Goal: Obtain resource: Obtain resource

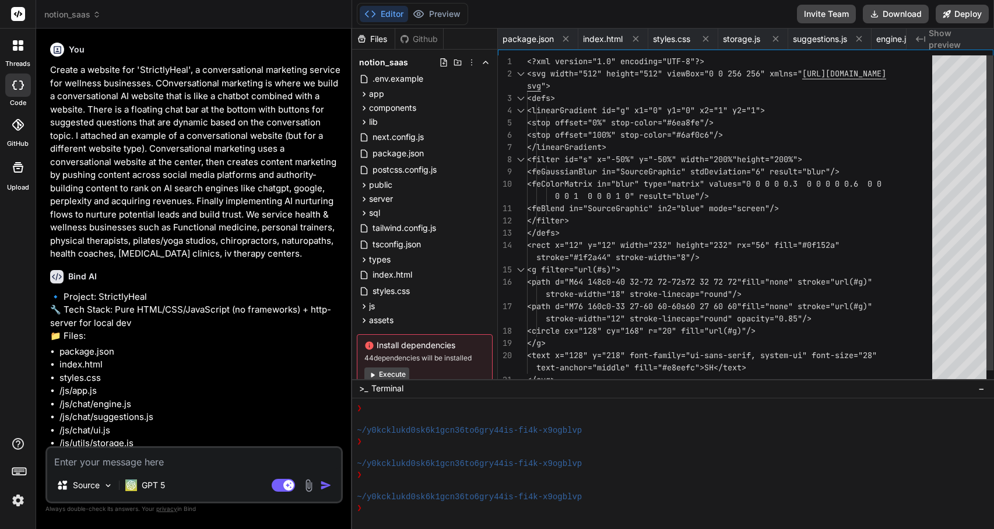
scroll to position [719, 0]
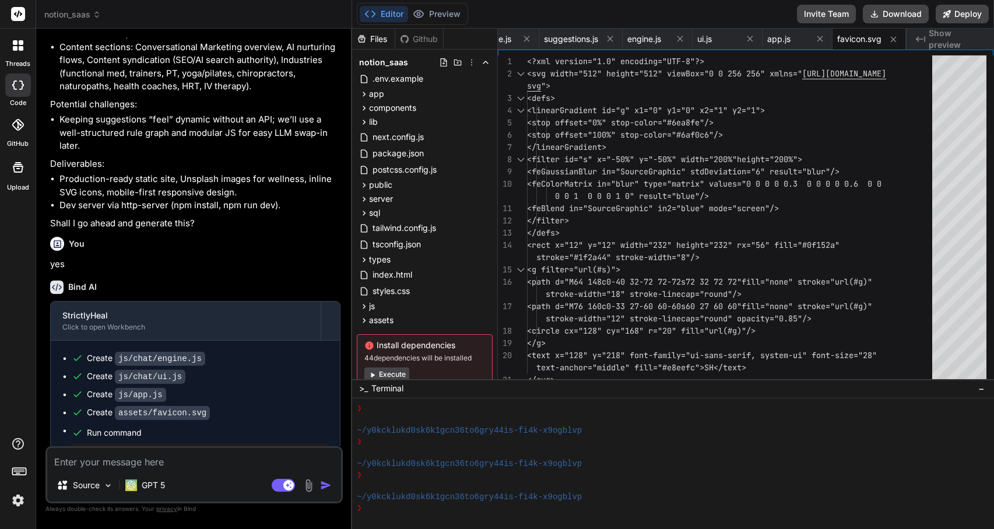
click at [13, 44] on icon at bounding box center [18, 45] width 10 height 10
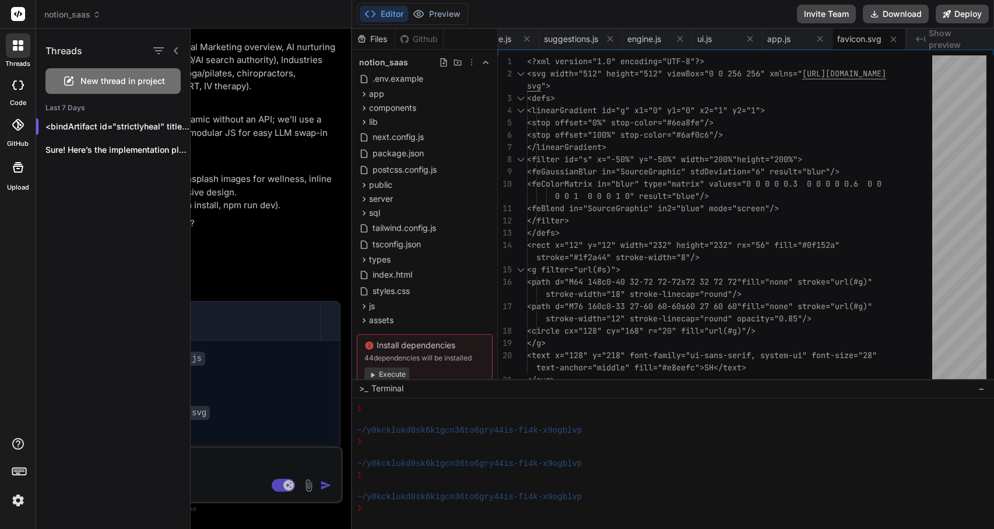
click at [21, 12] on rect at bounding box center [18, 14] width 14 height 14
click at [127, 139] on div "Sure! Here’s the implementation plan I’ll follow:..." at bounding box center [113, 149] width 154 height 23
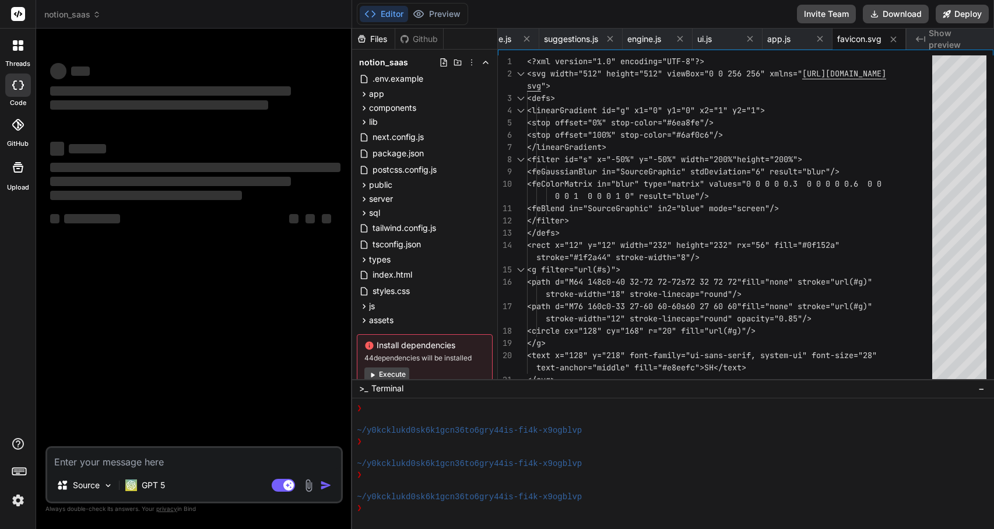
click at [16, 497] on img at bounding box center [18, 500] width 20 height 20
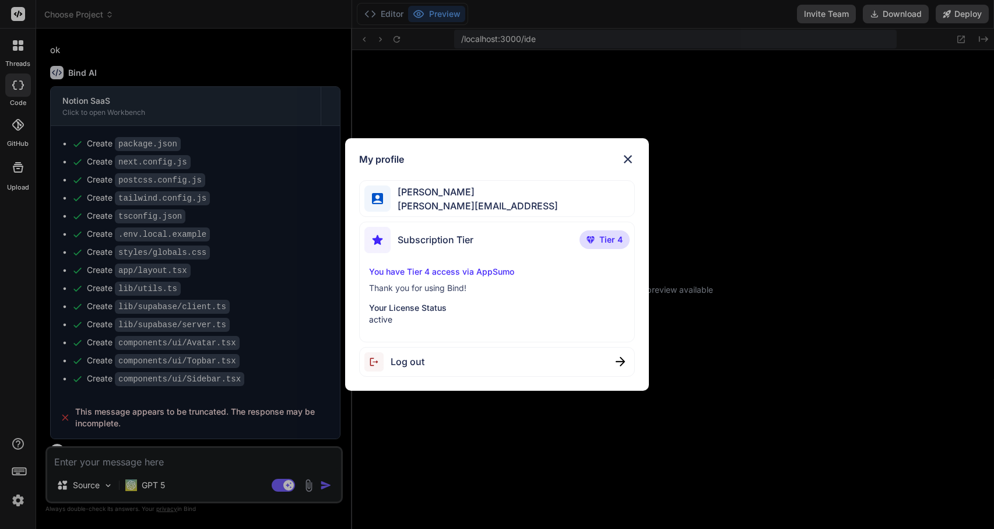
scroll to position [1040, 0]
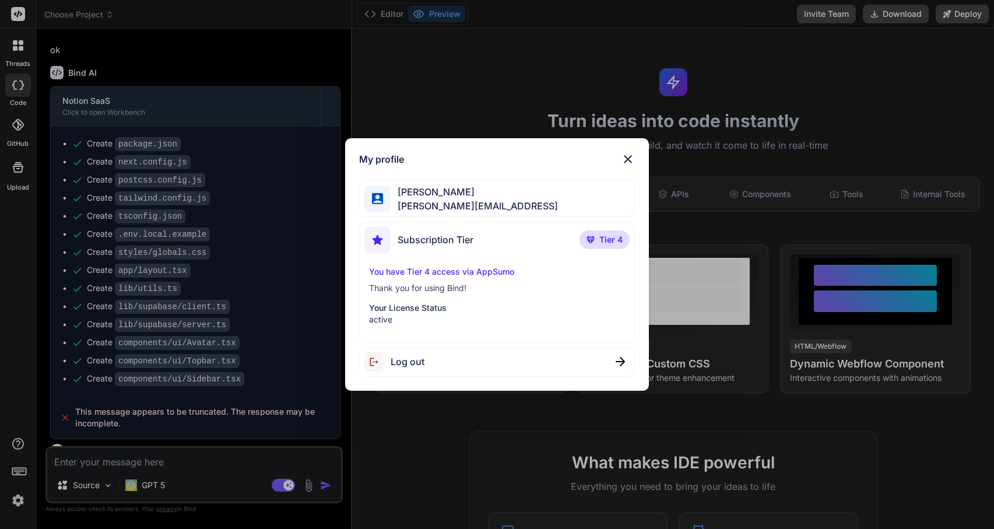
click at [627, 159] on img at bounding box center [628, 159] width 14 height 14
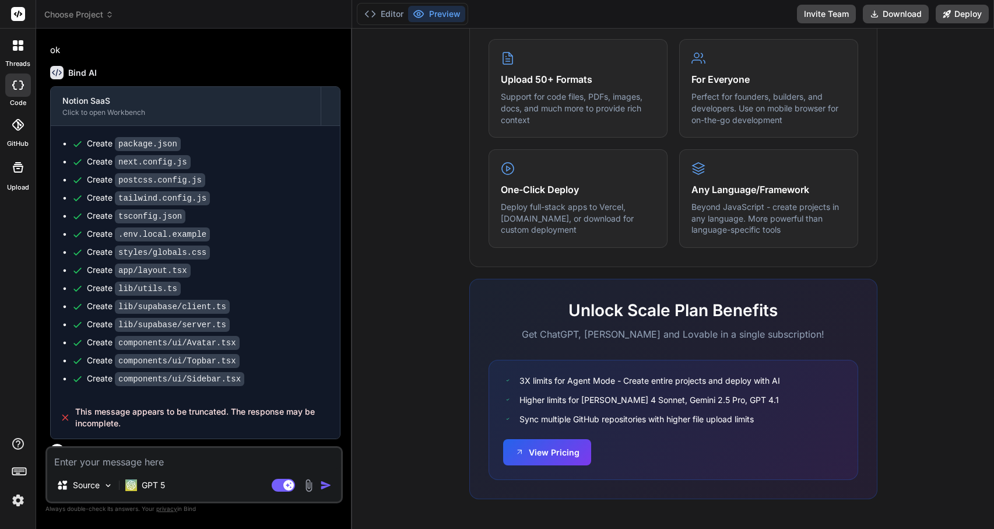
scroll to position [0, 0]
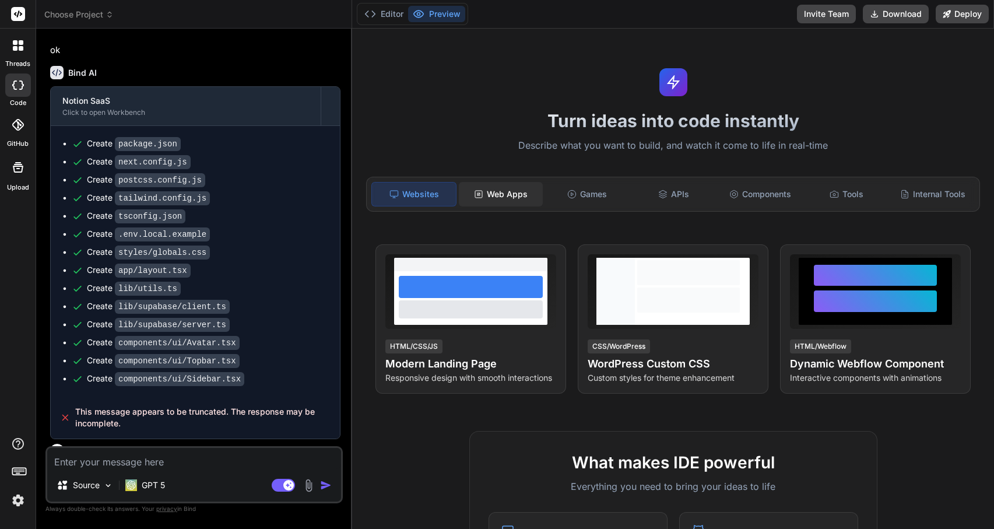
click at [515, 196] on div "Web Apps" at bounding box center [501, 194] width 84 height 24
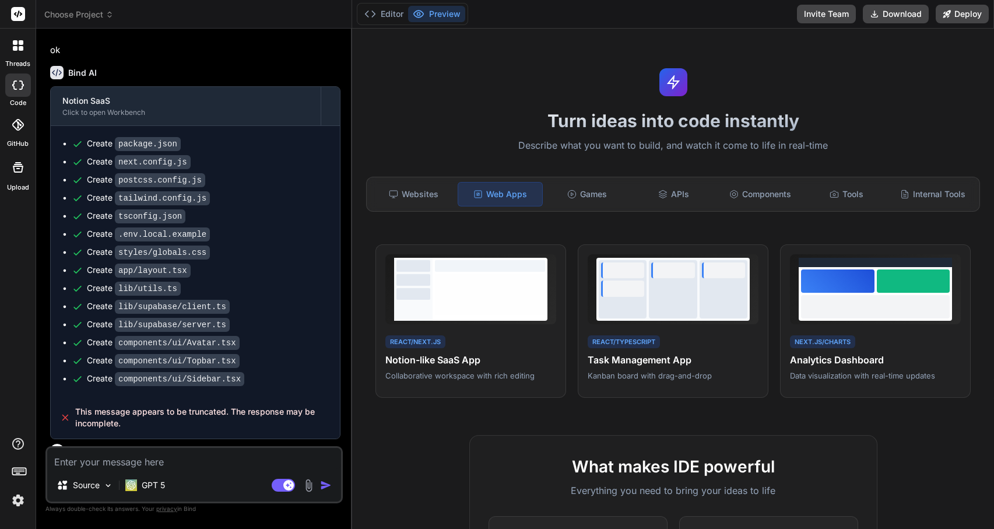
click at [570, 302] on div "React/Next.js Notion-like SaaS App Collaborative workspace with rich editing Vi…" at bounding box center [672, 321] width 595 height 154
click at [648, 276] on div at bounding box center [673, 287] width 154 height 63
click at [730, 257] on span "View Prompt" at bounding box center [731, 260] width 43 height 10
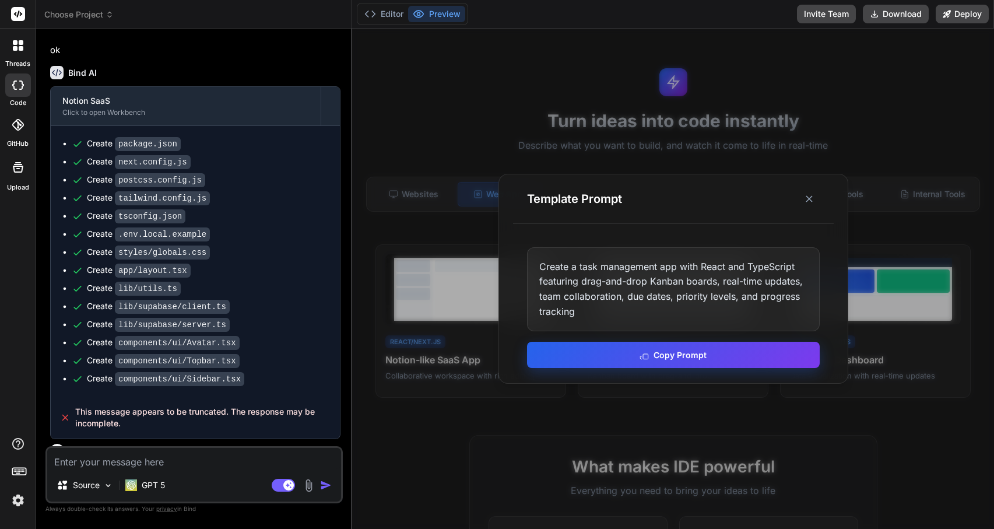
click at [652, 353] on button "Copy Prompt" at bounding box center [673, 355] width 293 height 26
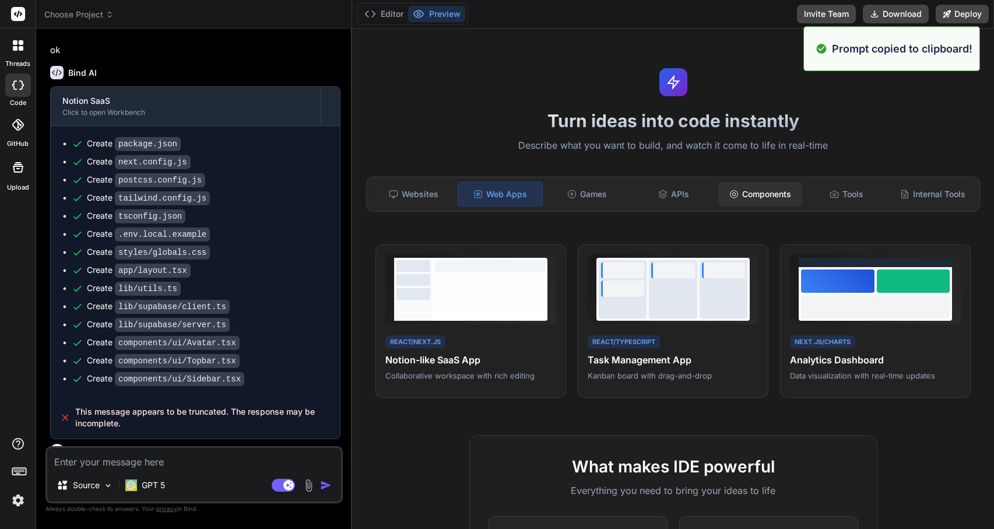
click at [768, 185] on div "Components" at bounding box center [760, 194] width 84 height 24
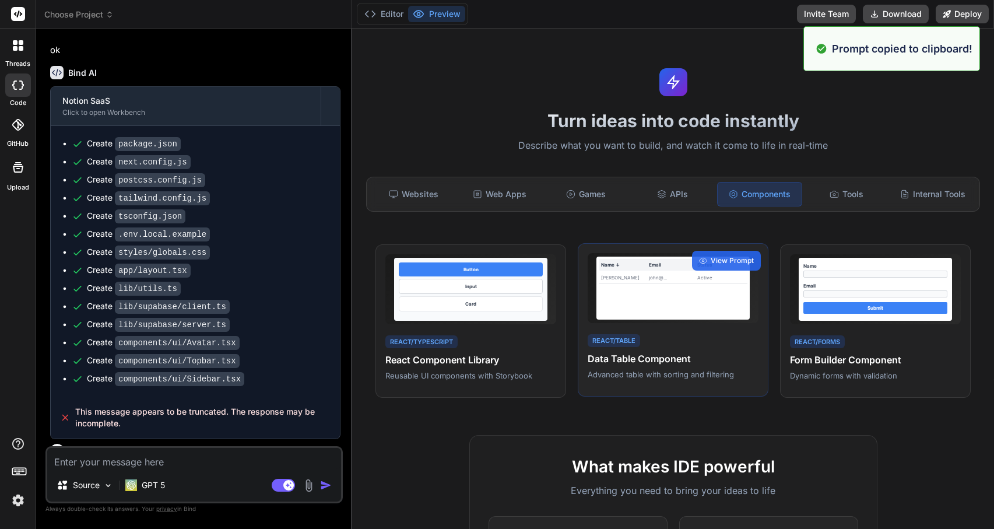
click at [712, 351] on h4 "Data Table Component" at bounding box center [673, 358] width 171 height 14
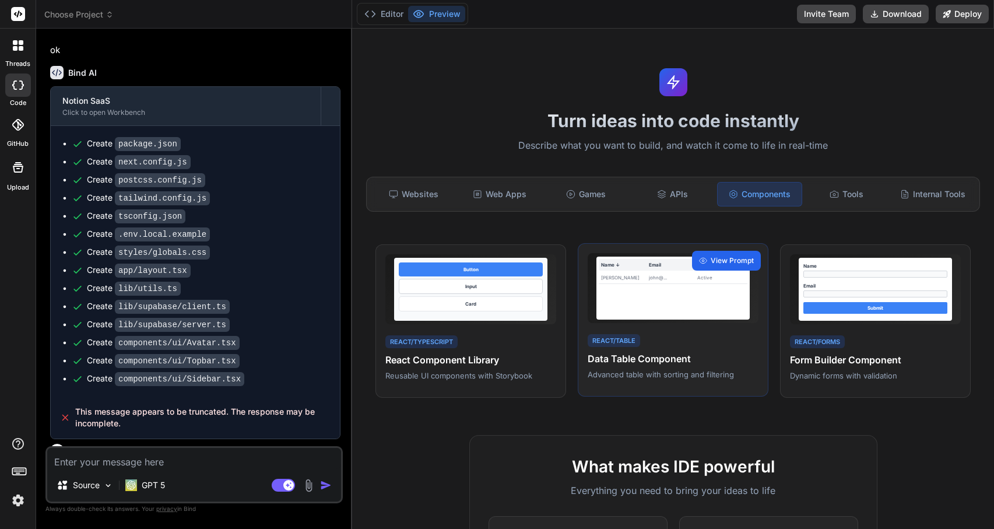
click at [736, 259] on span "View Prompt" at bounding box center [731, 260] width 43 height 10
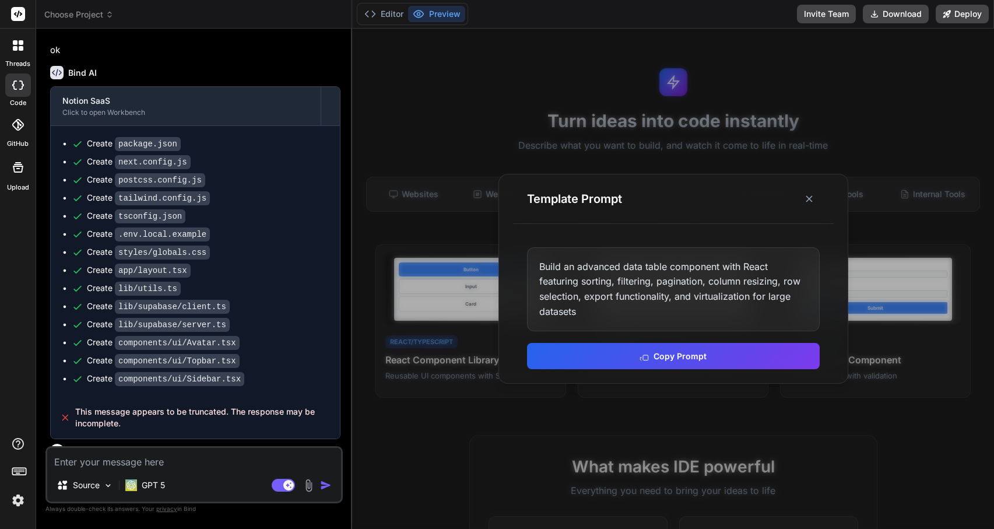
click at [12, 121] on icon at bounding box center [18, 125] width 12 height 12
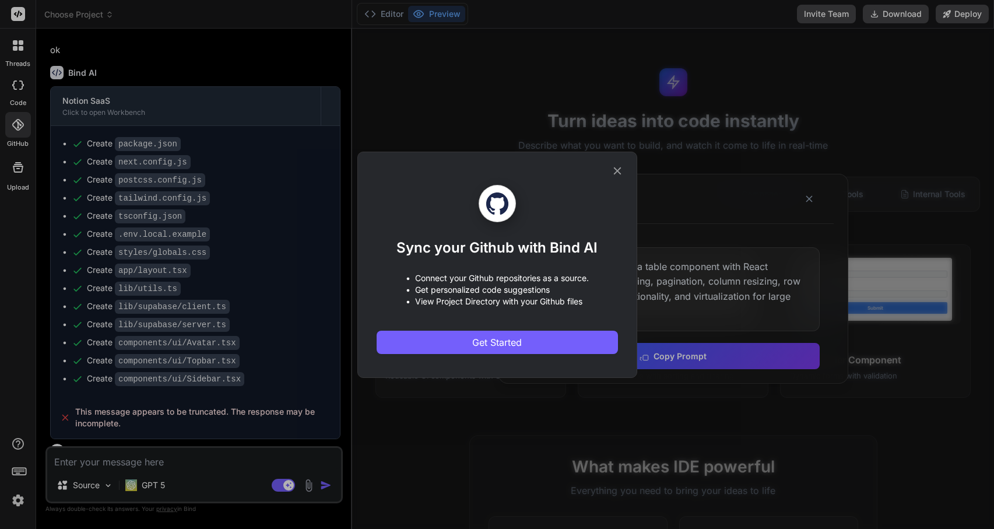
click at [618, 170] on icon at bounding box center [617, 170] width 13 height 13
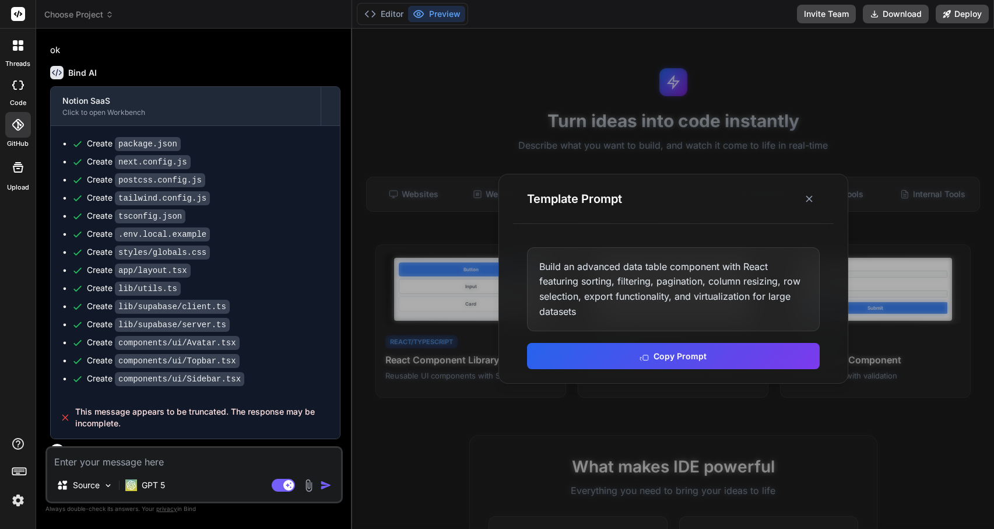
click at [24, 57] on div at bounding box center [18, 45] width 24 height 24
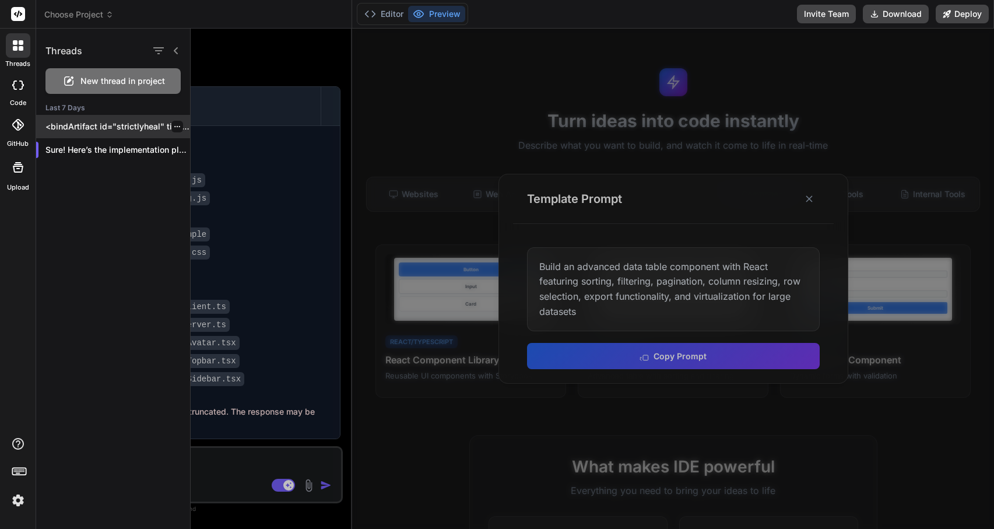
click at [89, 126] on p "<bindArtifact id="strictlyheal" title="S..." at bounding box center [117, 127] width 145 height 12
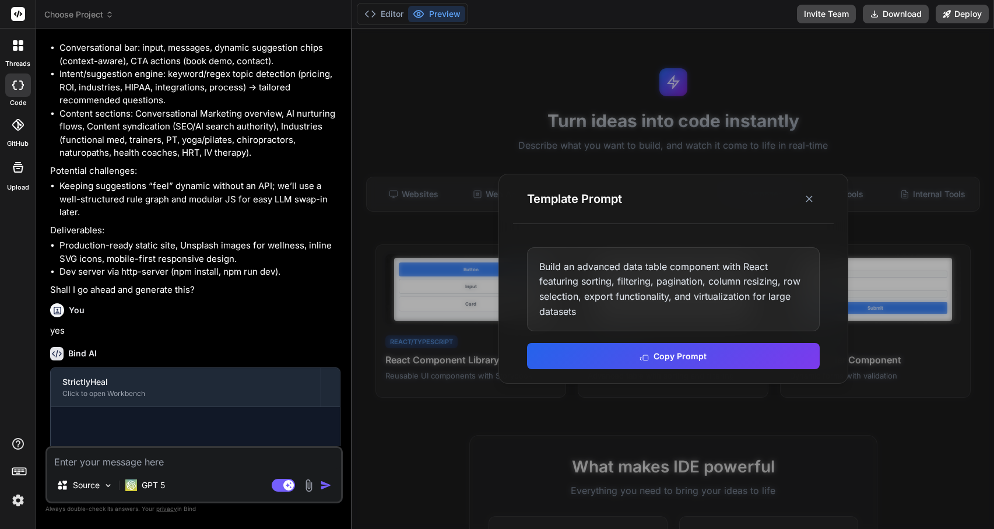
scroll to position [1096, 0]
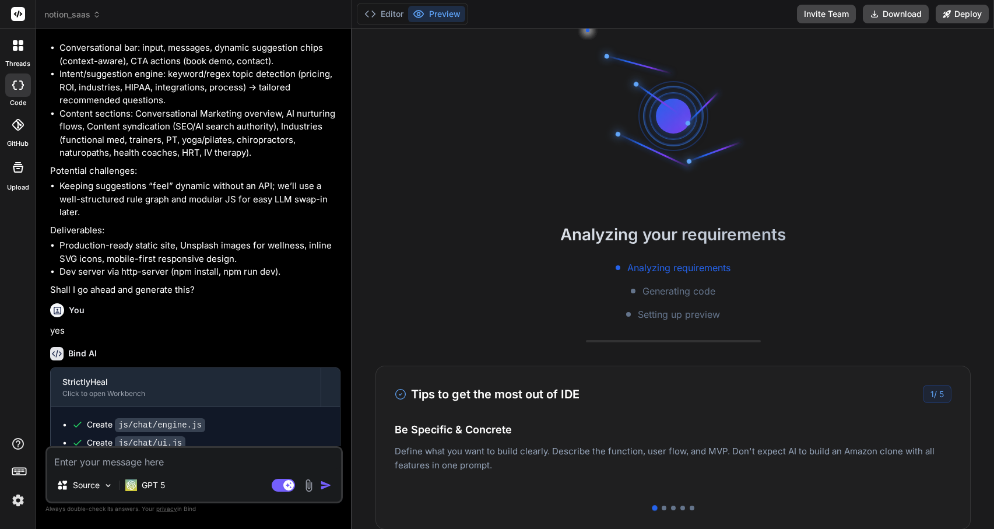
click at [14, 139] on label "GitHub" at bounding box center [18, 144] width 22 height 10
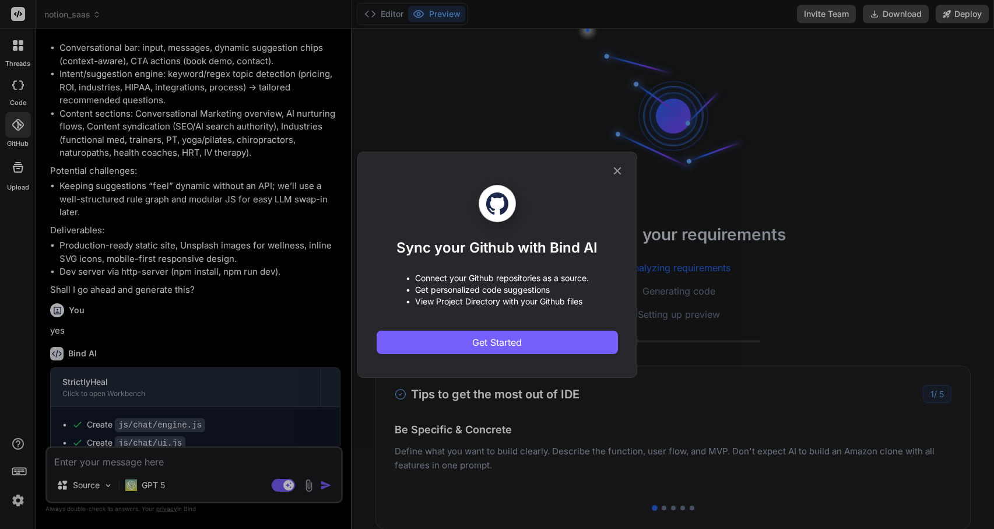
click at [617, 170] on icon at bounding box center [617, 171] width 8 height 8
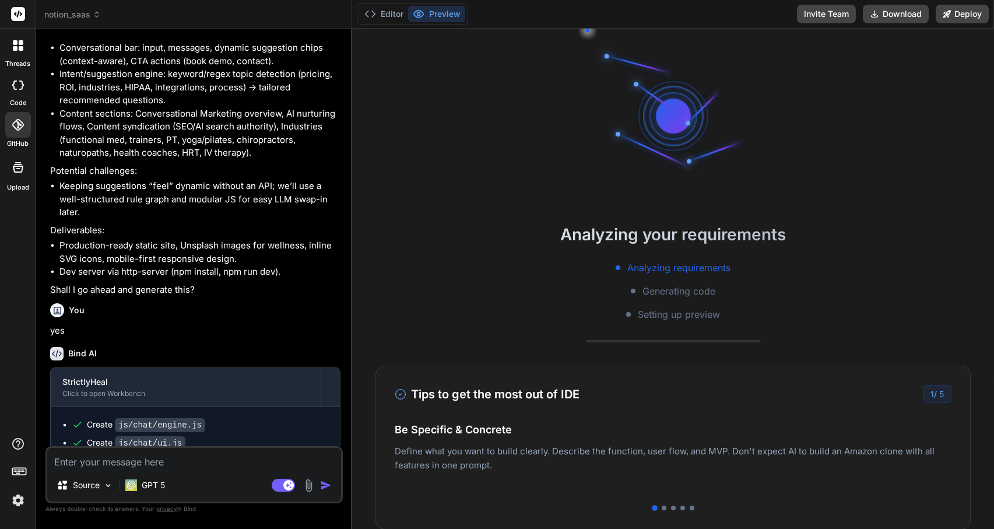
scroll to position [1173, 0]
click at [27, 55] on div at bounding box center [18, 45] width 24 height 24
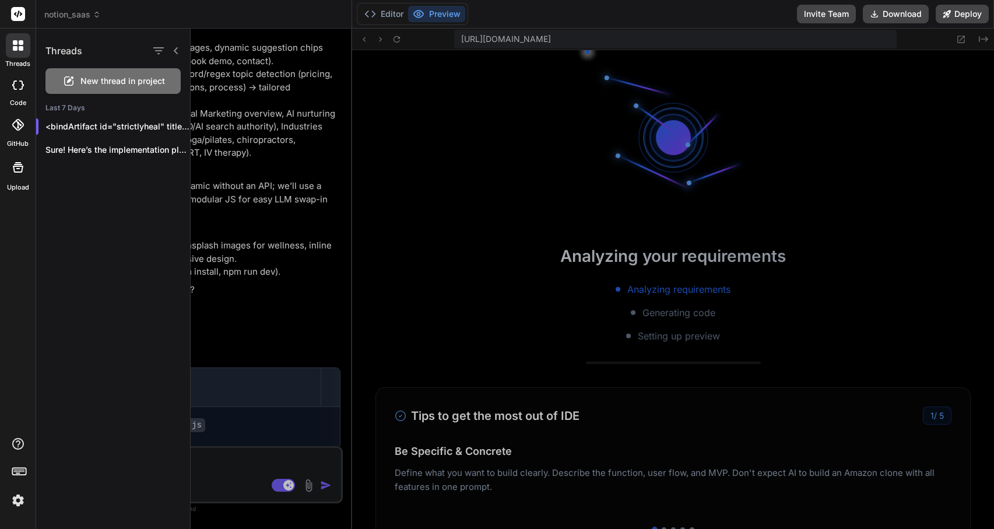
scroll to position [1428, 0]
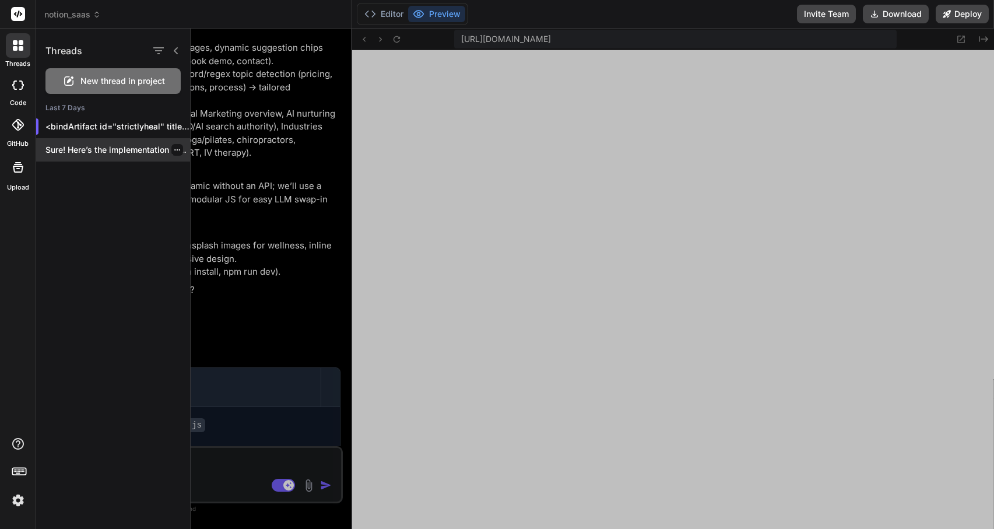
click at [59, 147] on p "Sure! Here’s the implementation plan I’ll follow:..." at bounding box center [117, 150] width 145 height 12
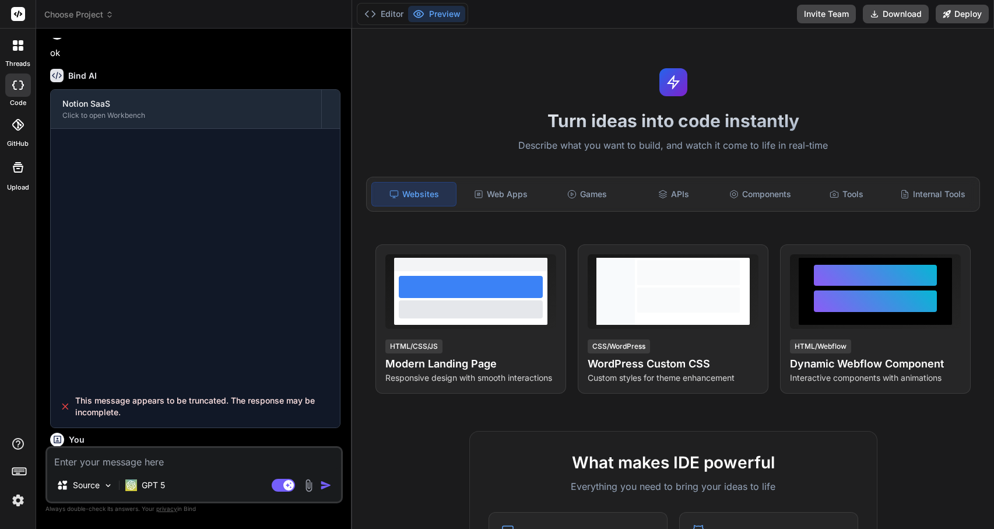
scroll to position [663, 0]
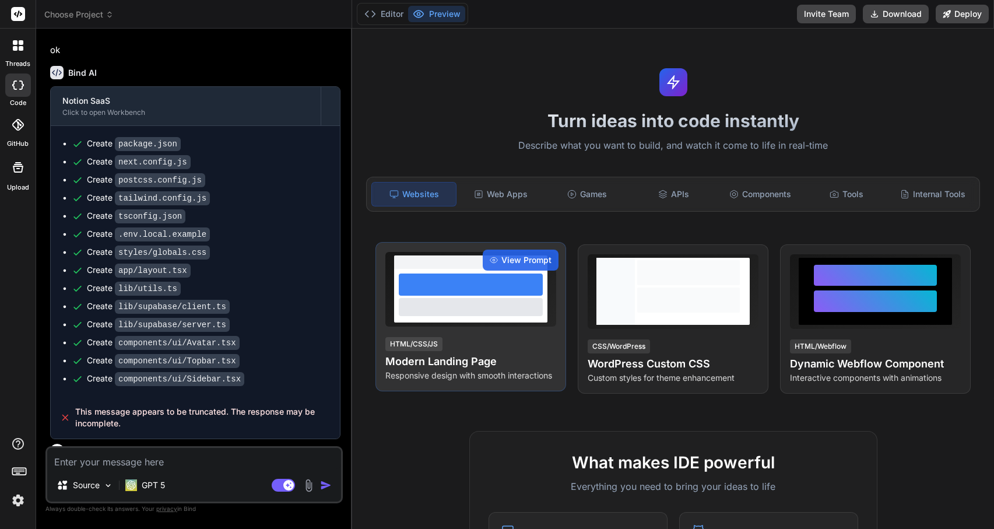
click at [439, 294] on div at bounding box center [471, 284] width 145 height 22
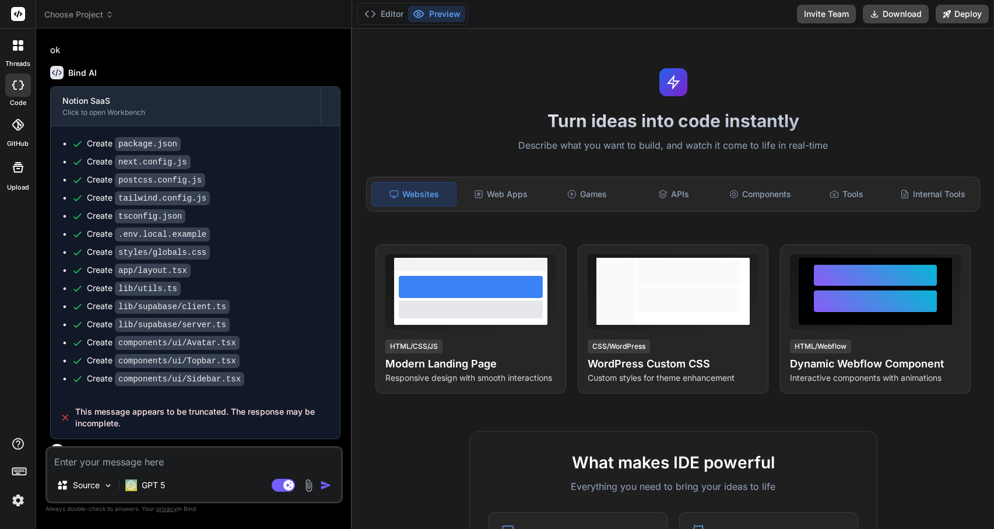
click at [22, 38] on div at bounding box center [18, 45] width 24 height 24
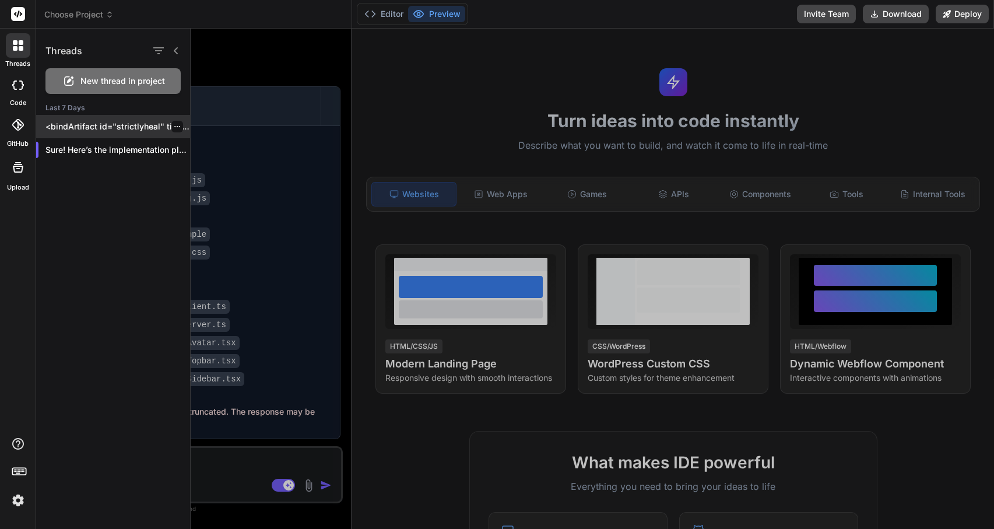
click at [83, 122] on p "<bindArtifact id="strictlyheal" title="S..." at bounding box center [117, 127] width 145 height 12
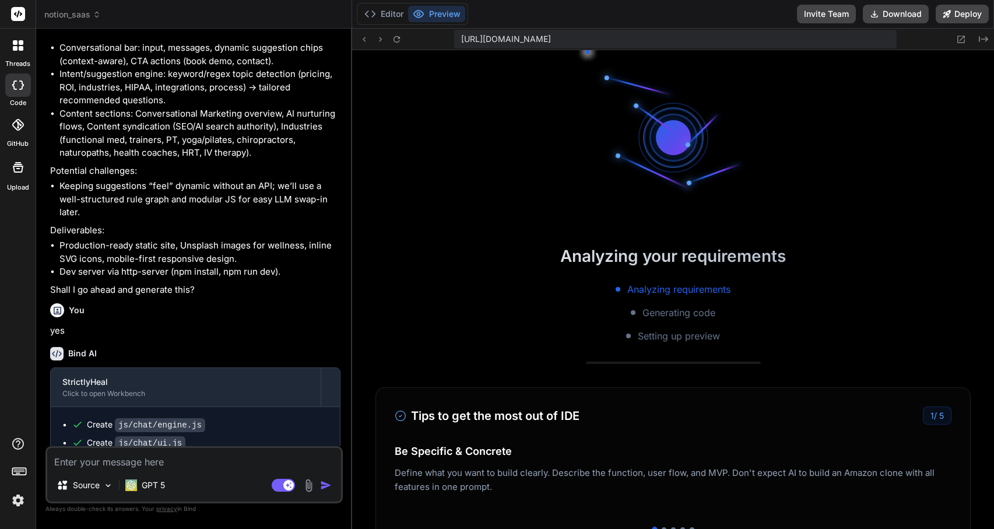
scroll to position [1960, 0]
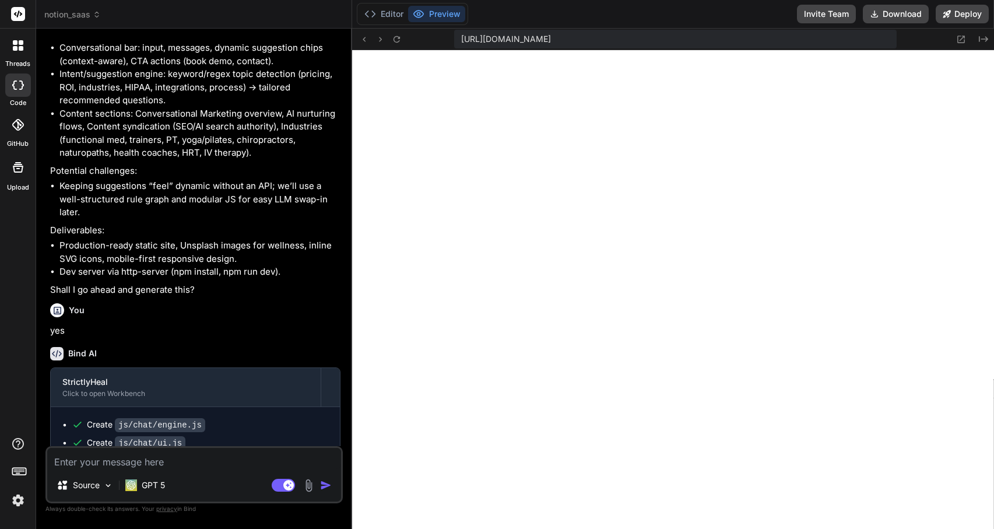
type textarea "x"
